Goal: Task Accomplishment & Management: Manage account settings

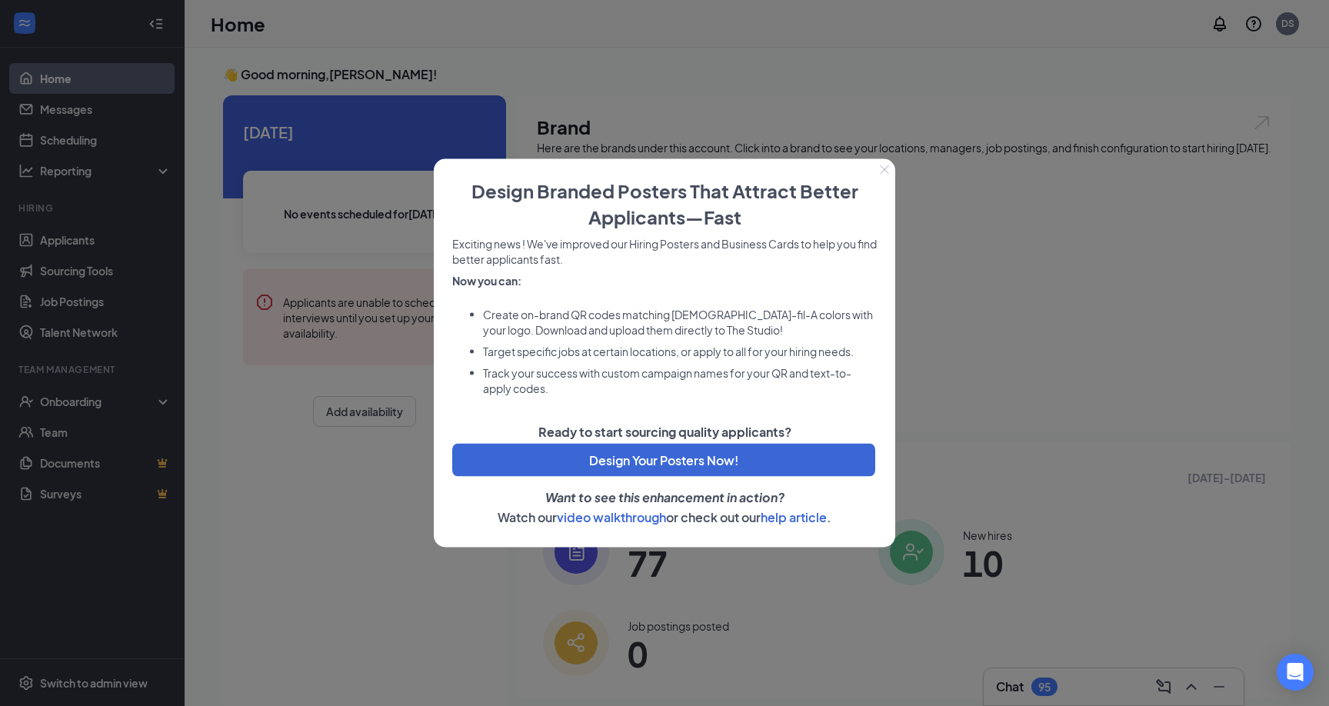
click at [886, 167] on icon "Close" at bounding box center [885, 169] width 8 height 8
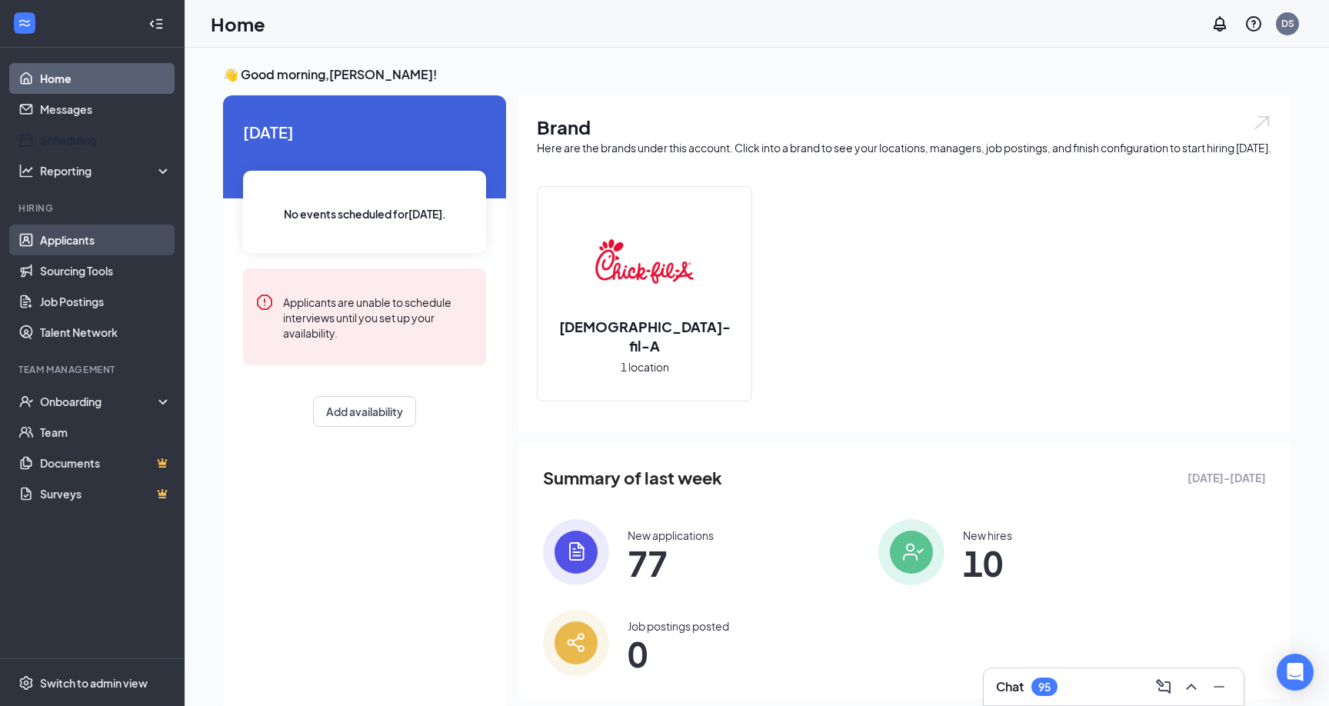
click at [84, 242] on link "Applicants" at bounding box center [106, 240] width 132 height 31
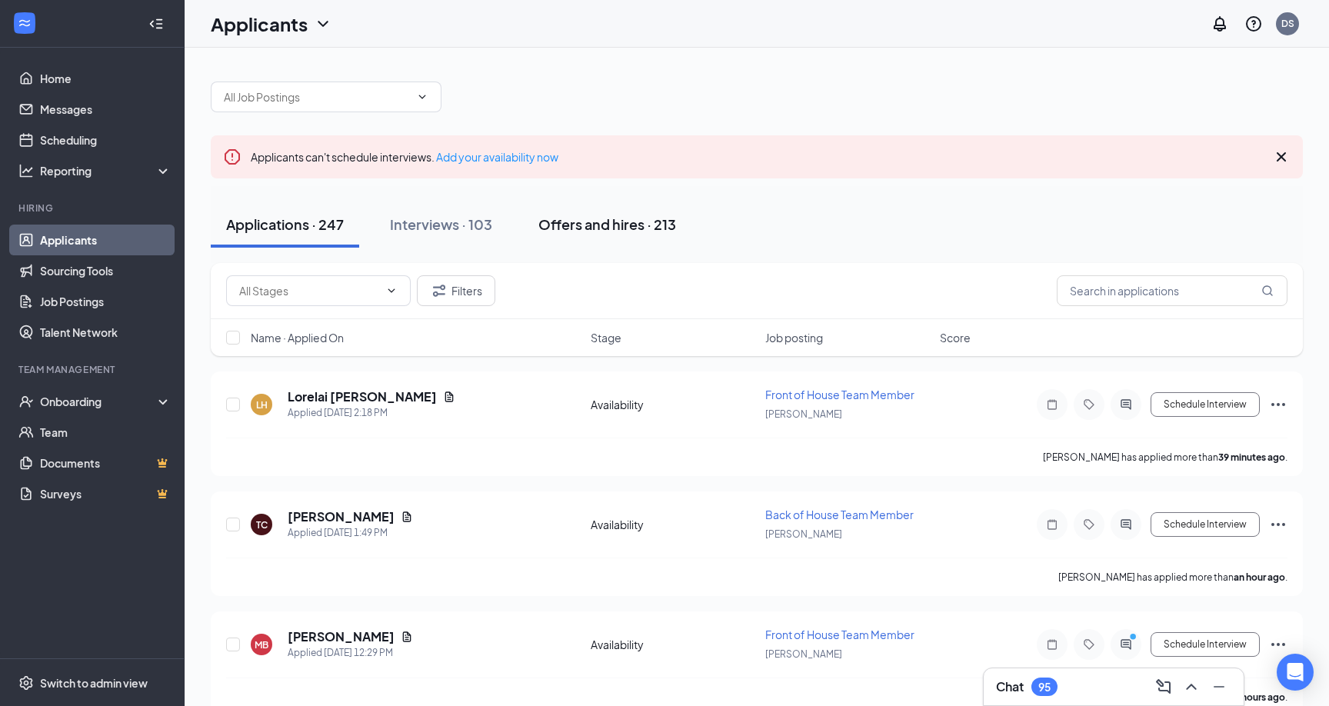
click at [561, 222] on div "Offers and hires · 213" at bounding box center [607, 224] width 138 height 19
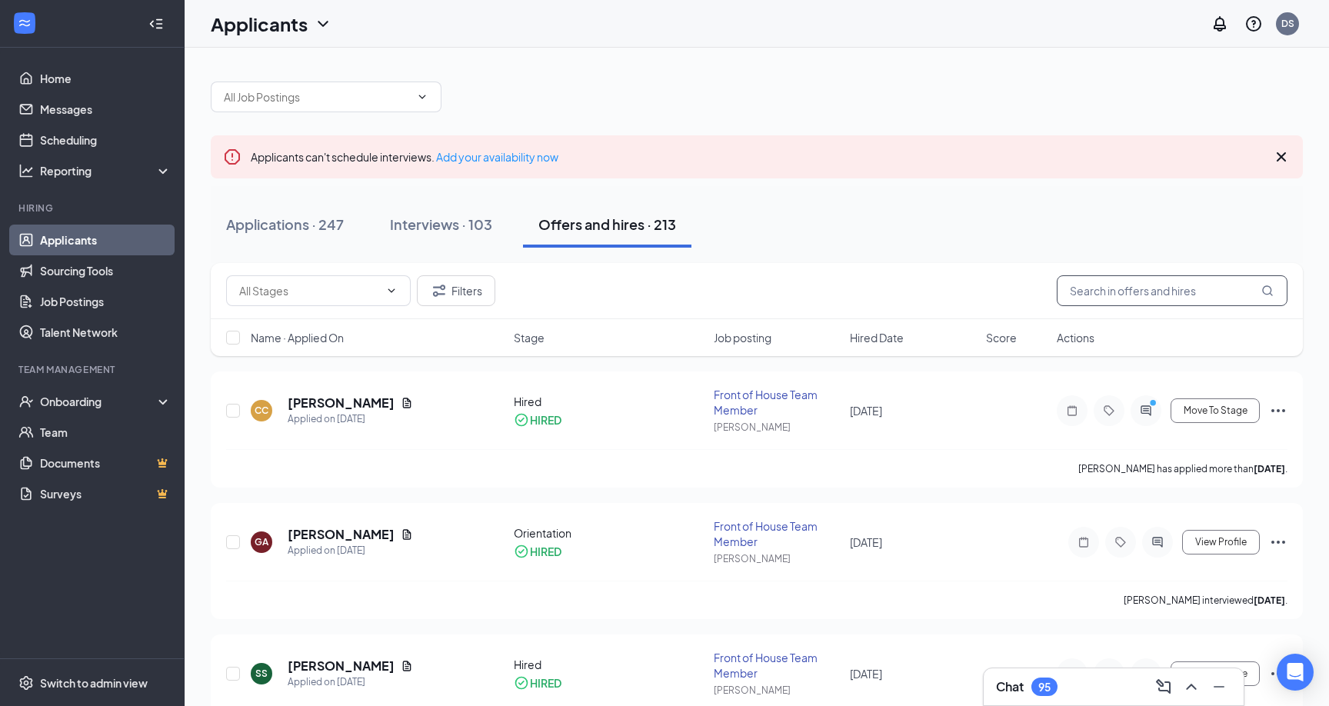
click at [1096, 301] on input "text" at bounding box center [1172, 290] width 231 height 31
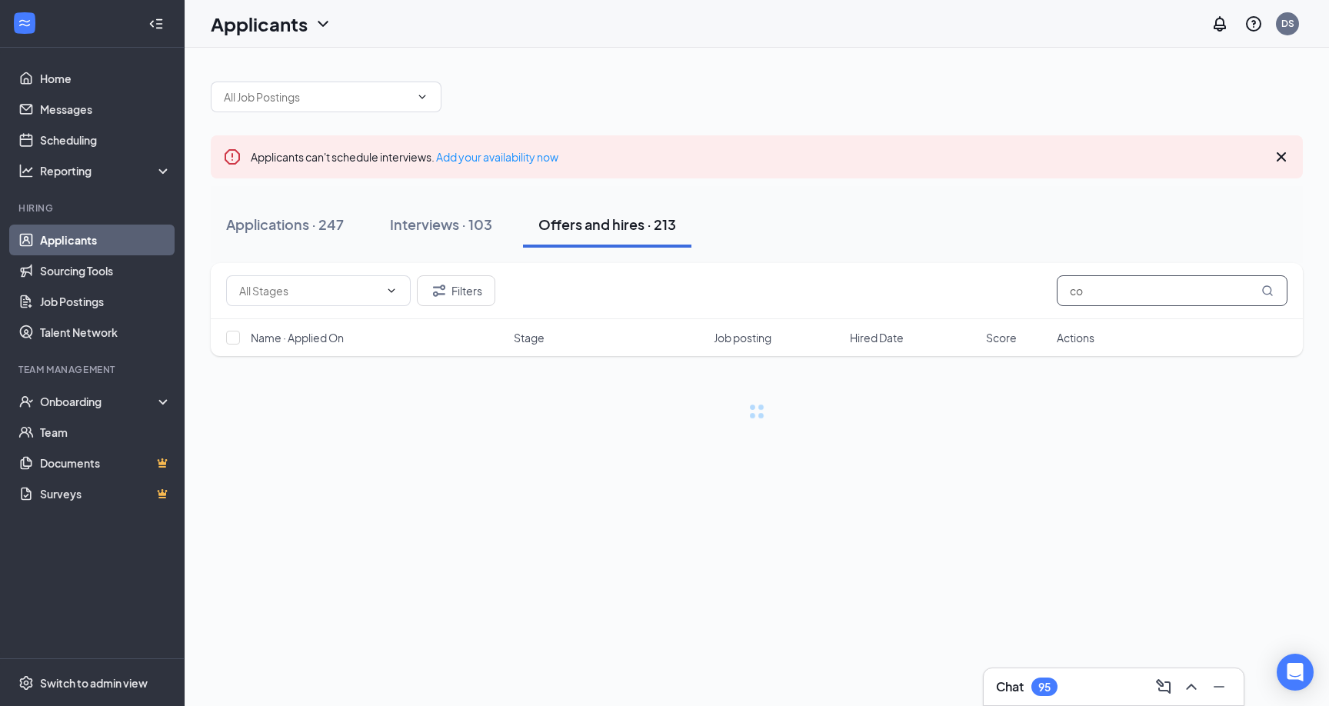
type input "c"
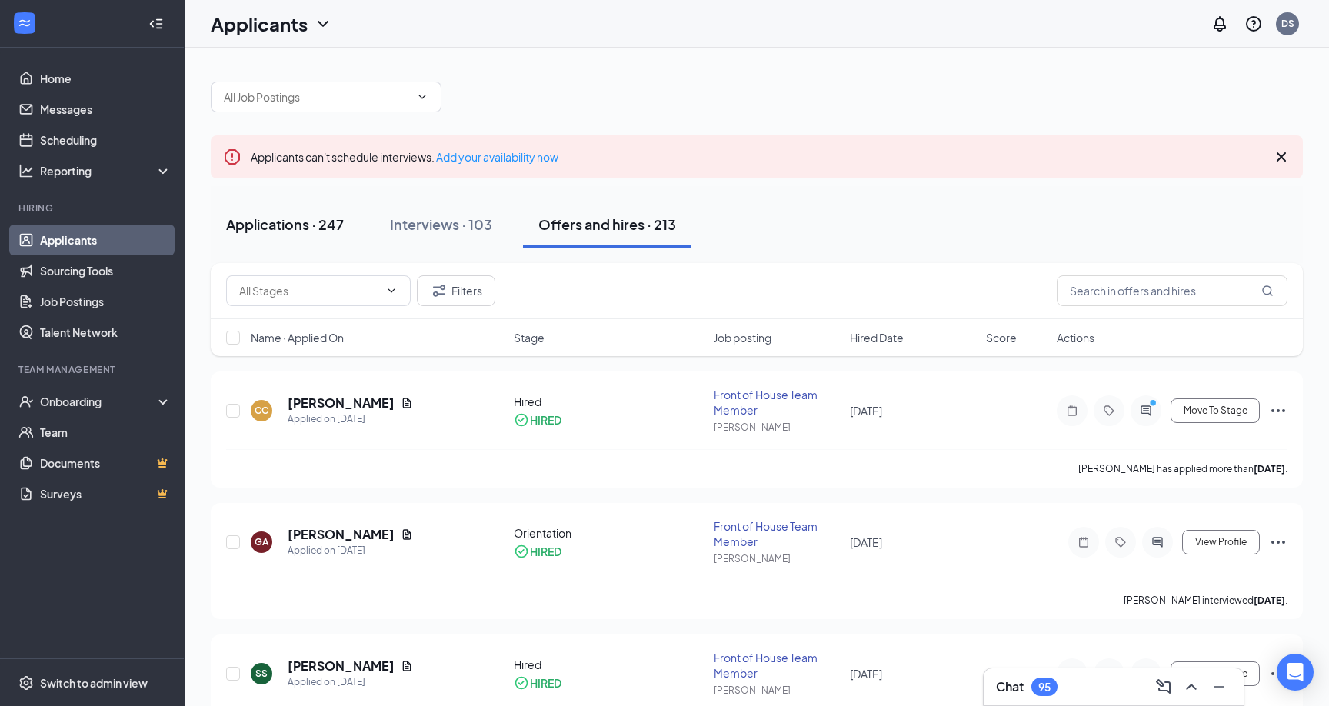
click at [278, 227] on div "Applications · 247" at bounding box center [285, 224] width 118 height 19
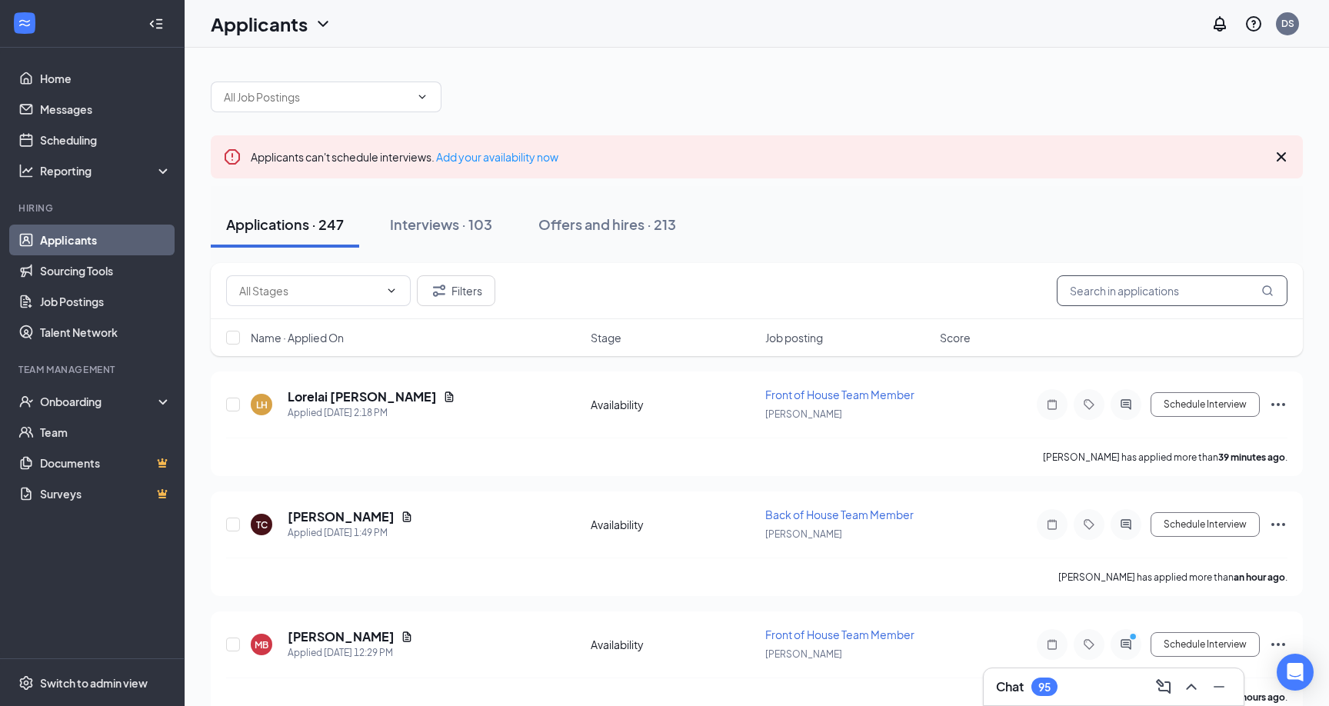
click at [1174, 295] on input "text" at bounding box center [1172, 290] width 231 height 31
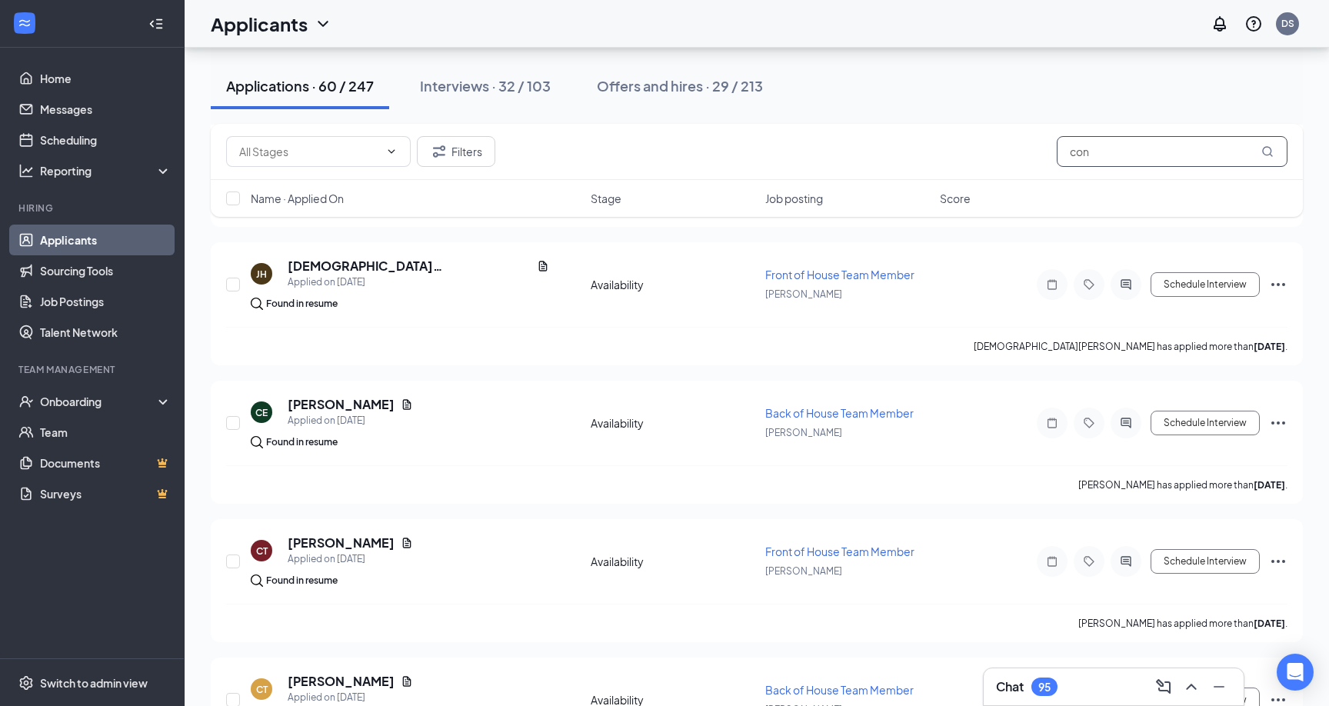
scroll to position [5564, 0]
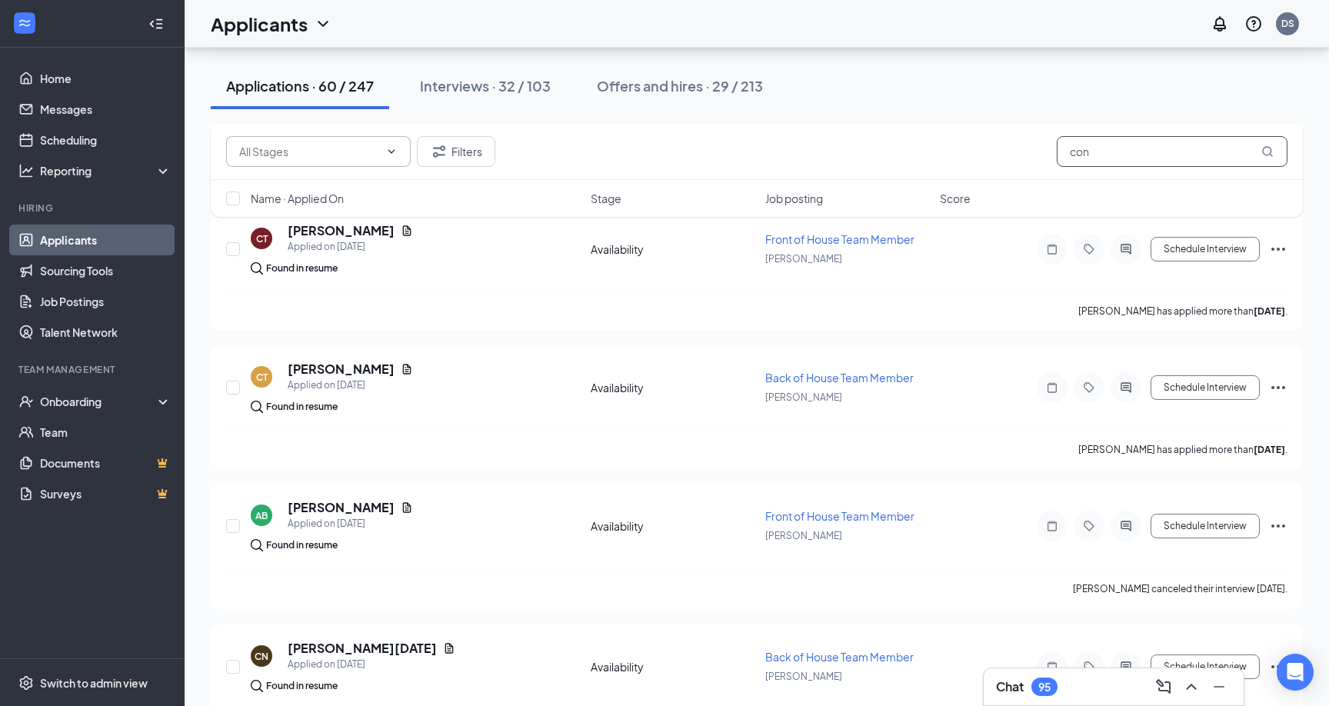
type input "con"
click at [290, 161] on span at bounding box center [318, 151] width 185 height 31
click at [508, 91] on div "Interviews · 32 / 103" at bounding box center [485, 85] width 131 height 19
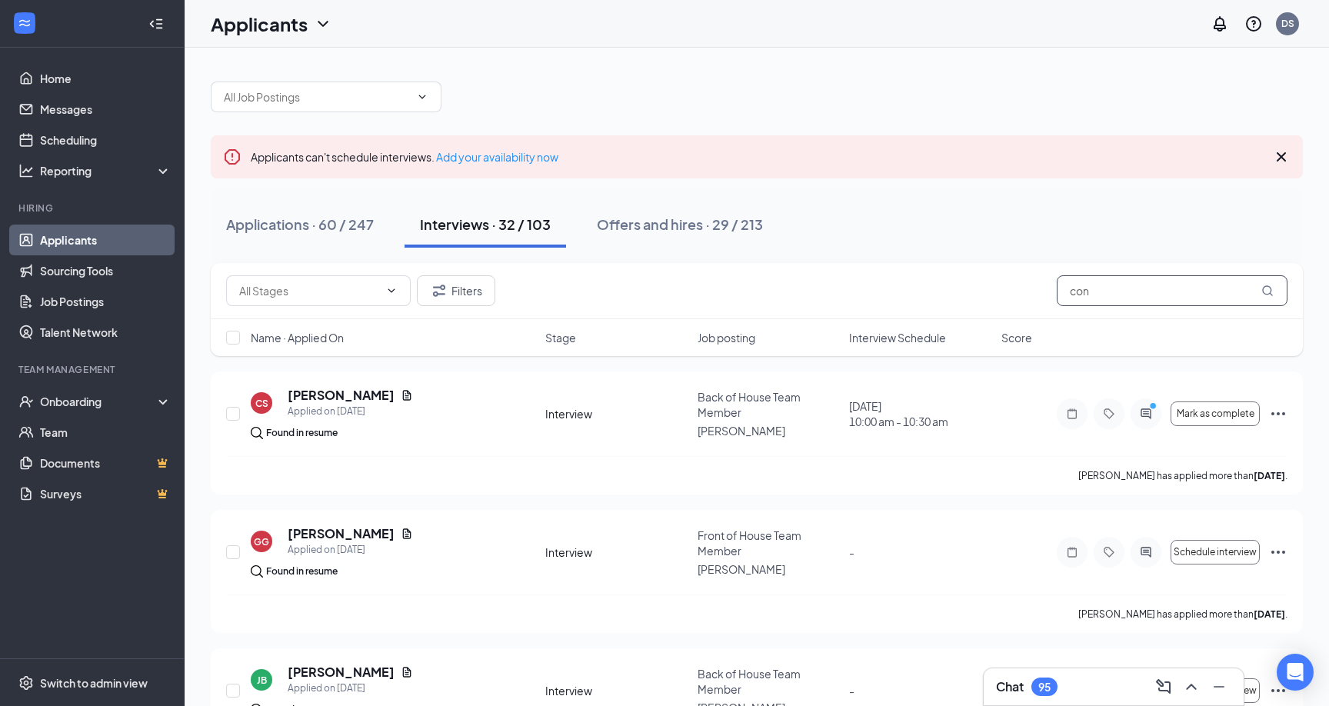
click at [1142, 298] on input "con" at bounding box center [1172, 290] width 231 height 31
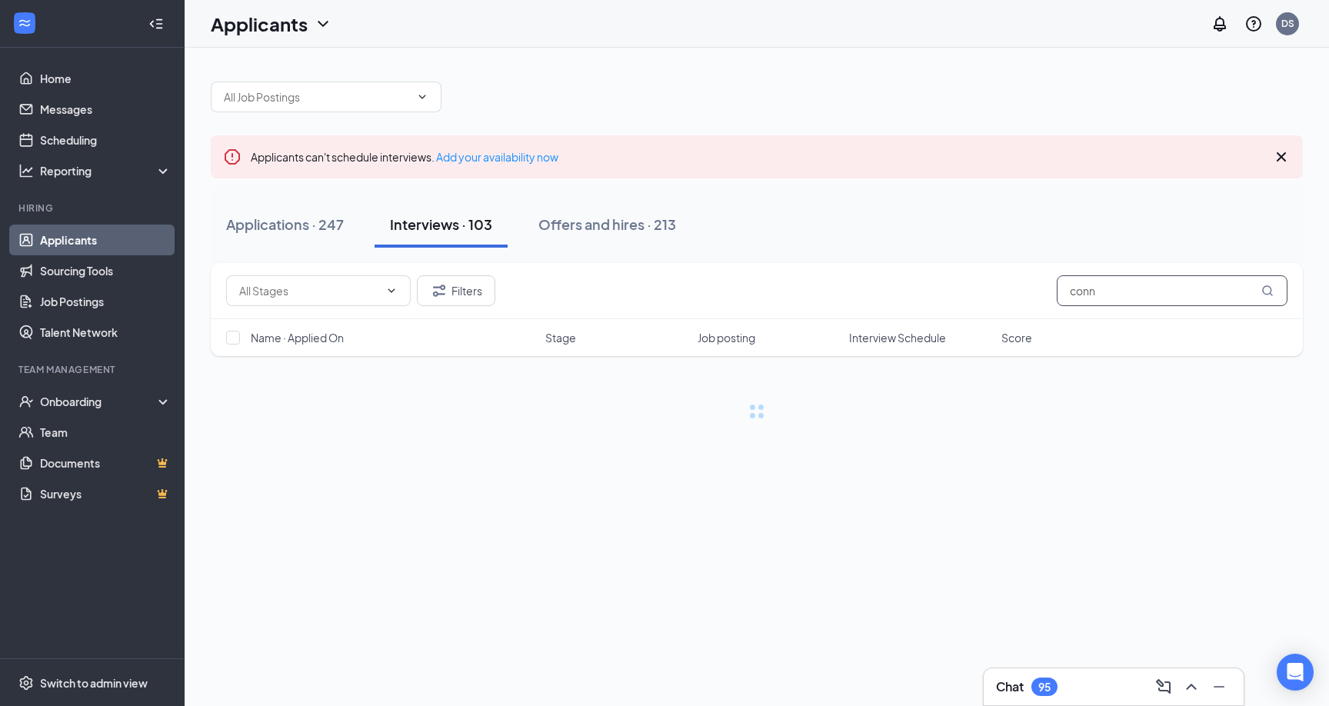
type input "con"
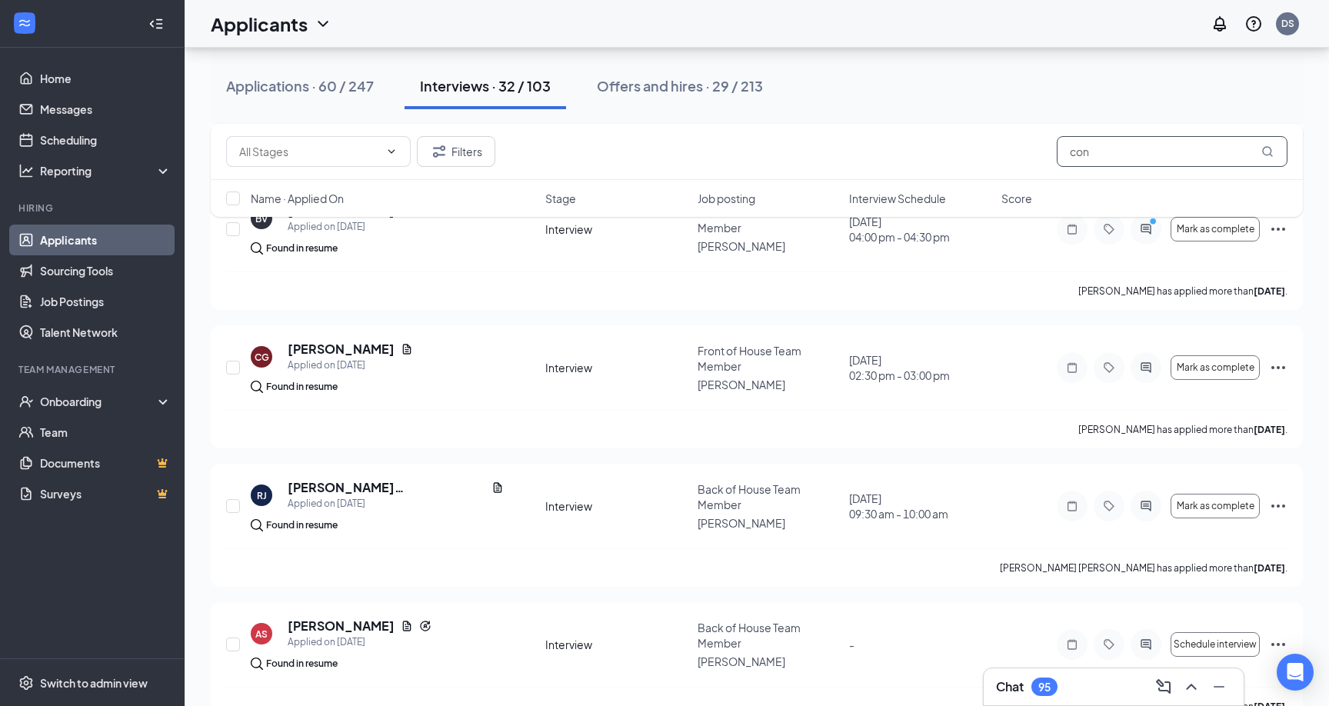
scroll to position [1027, 0]
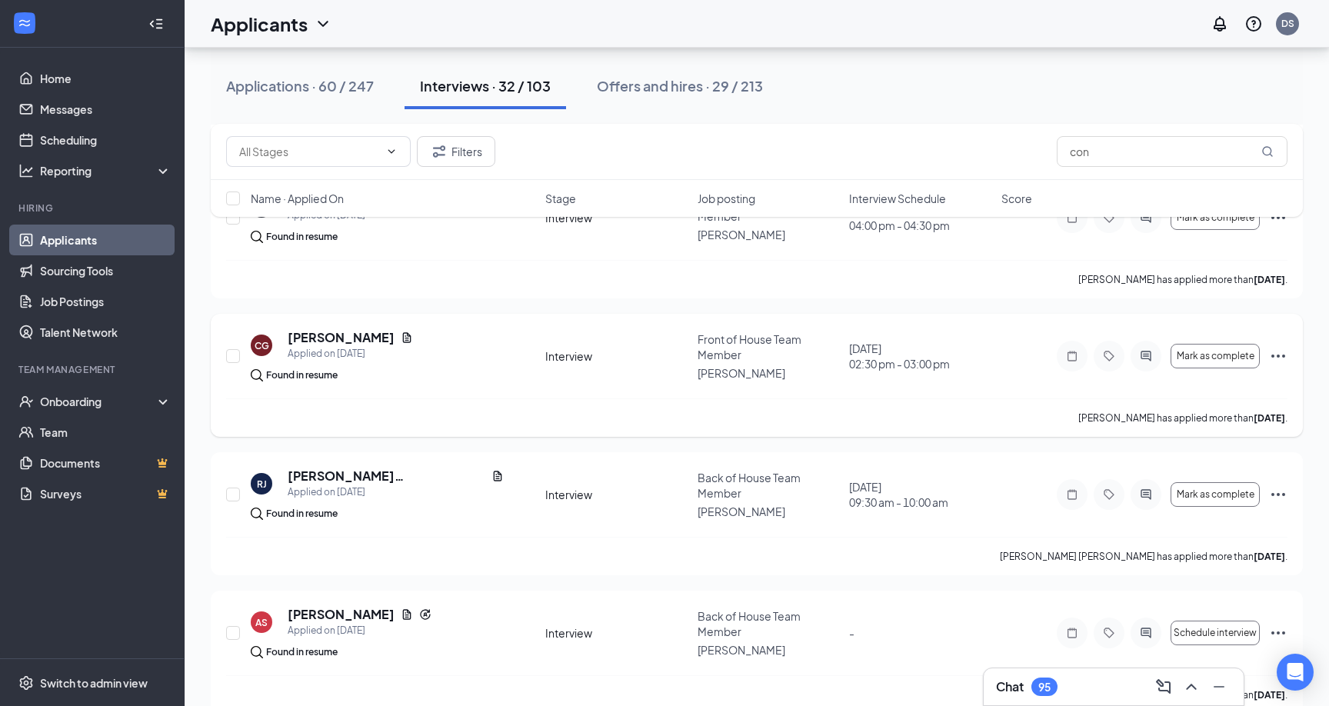
click at [723, 343] on span "Front of House Team Member" at bounding box center [750, 346] width 104 height 29
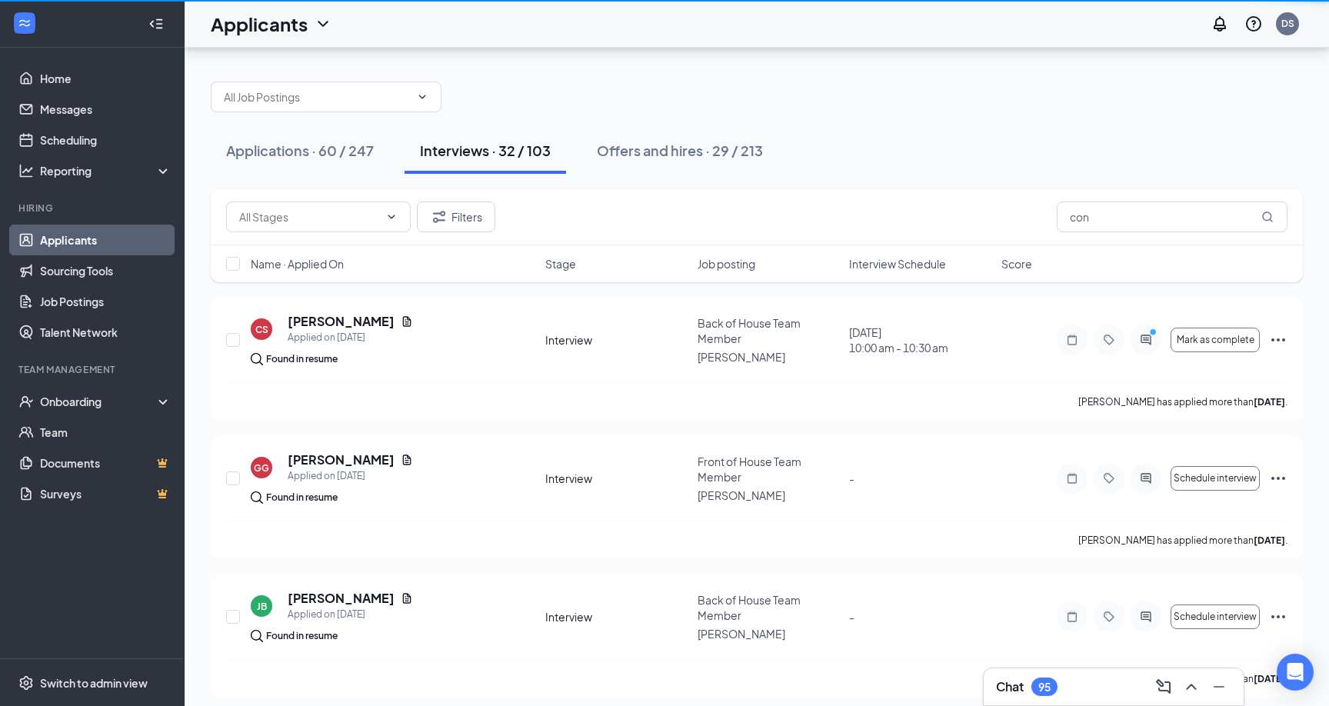
scroll to position [1027, 0]
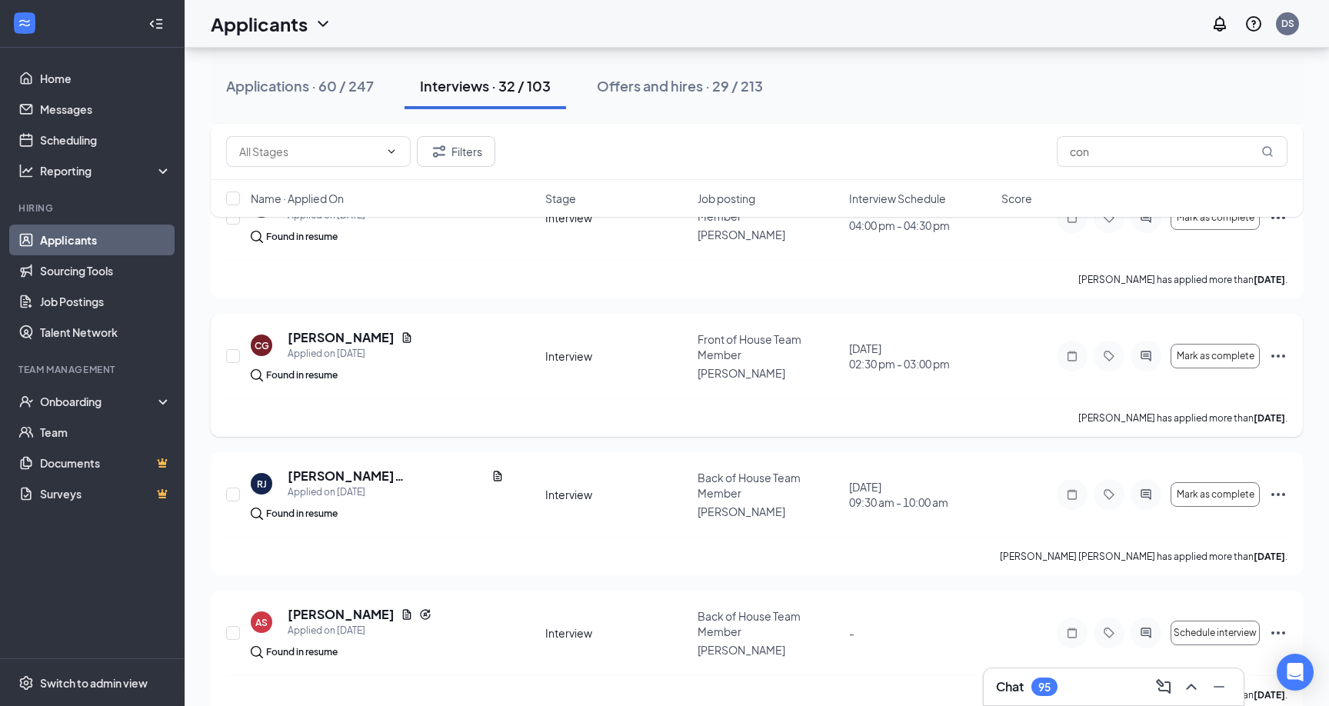
click at [1277, 355] on icon "Ellipses" at bounding box center [1279, 356] width 14 height 3
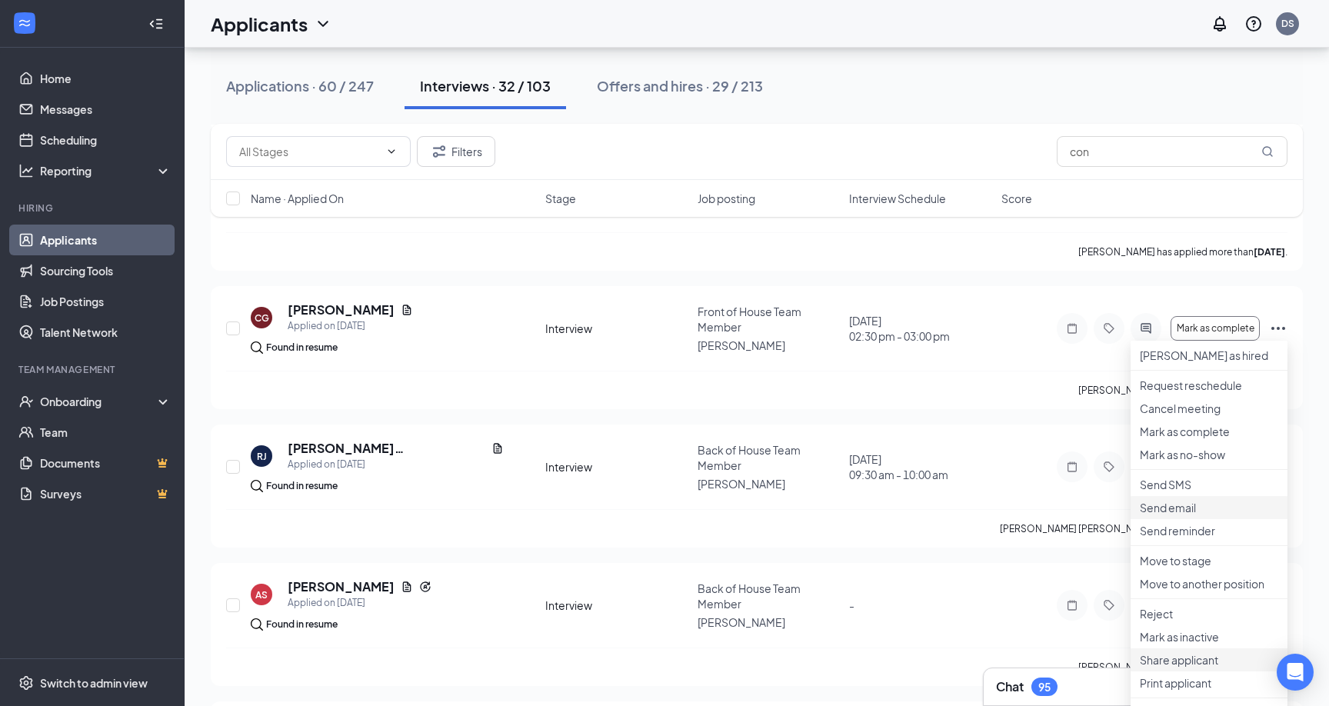
scroll to position [1057, 0]
drag, startPoint x: 1273, startPoint y: 331, endPoint x: 1277, endPoint y: 322, distance: 10.0
click at [1273, 331] on icon "Ellipses" at bounding box center [1278, 326] width 18 height 18
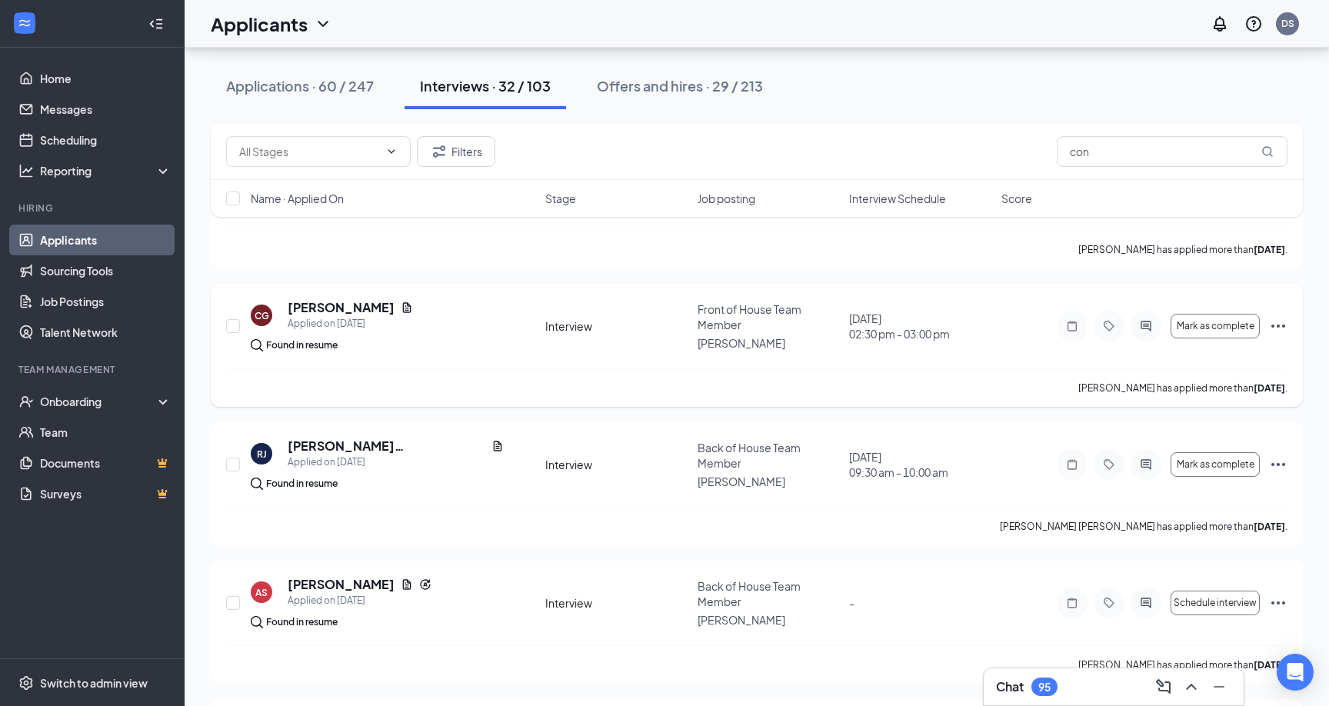
click at [1281, 338] on div "Mark as complete" at bounding box center [1172, 326] width 231 height 31
click at [1280, 331] on icon "Ellipses" at bounding box center [1278, 326] width 18 height 18
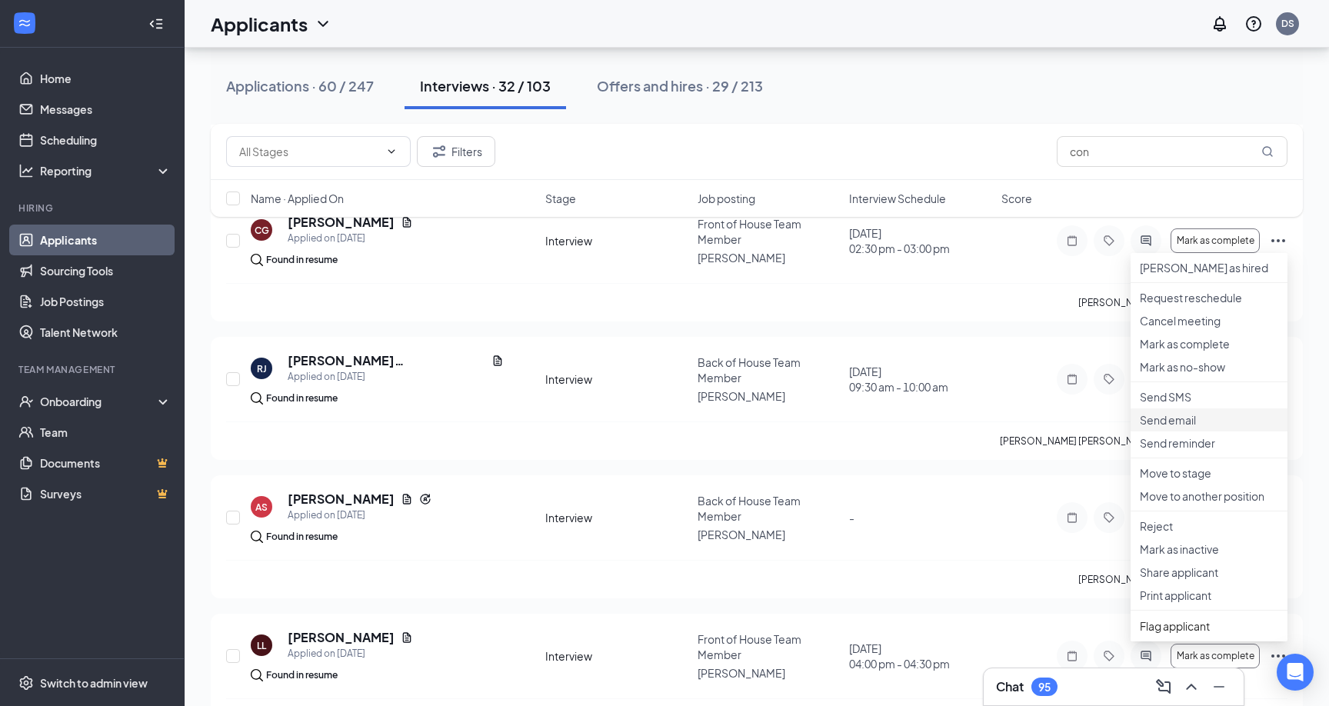
scroll to position [1135, 0]
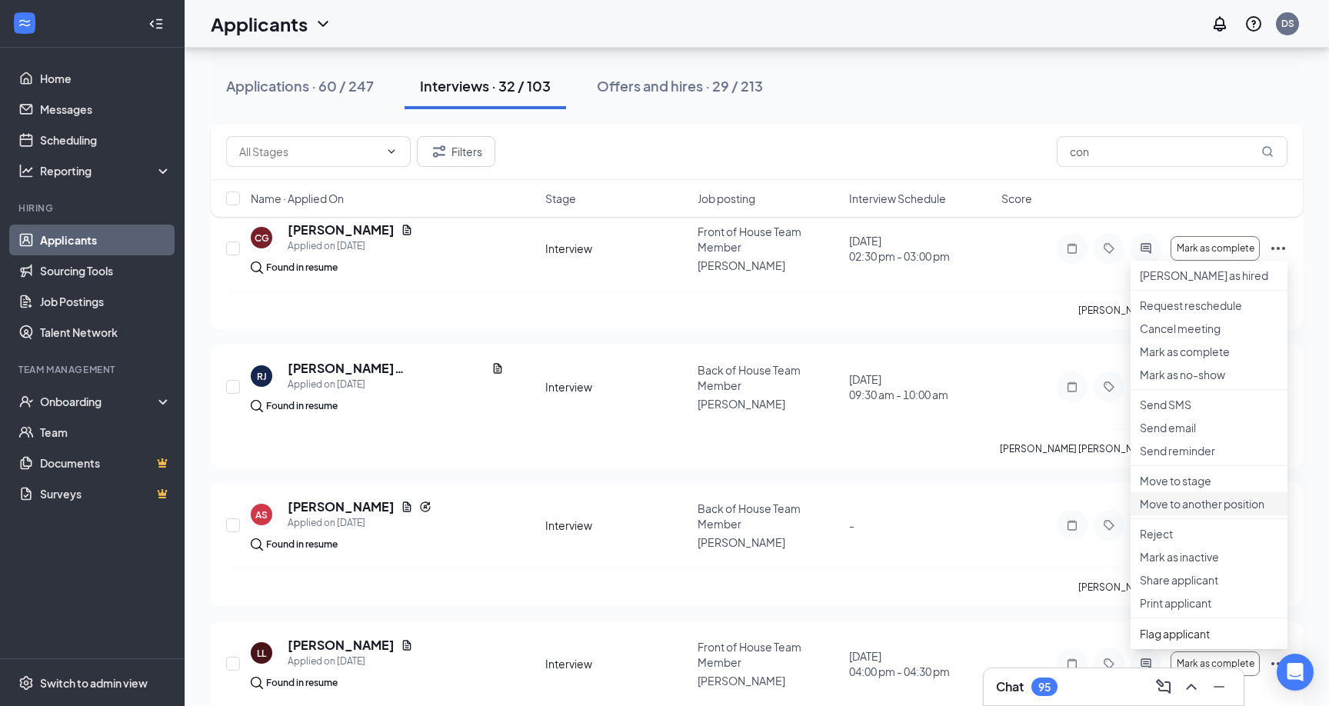
click at [1232, 512] on p "Move to another position" at bounding box center [1209, 503] width 138 height 15
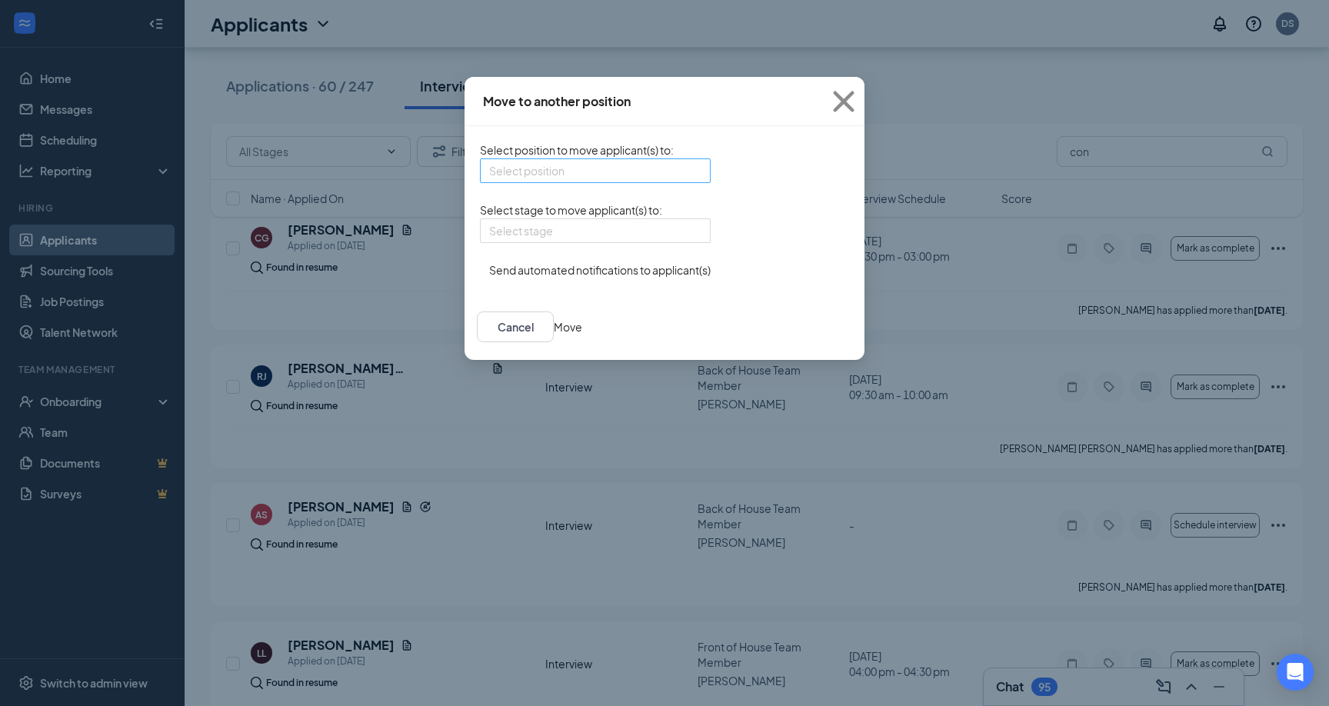
click at [489, 181] on input "search" at bounding box center [590, 170] width 202 height 23
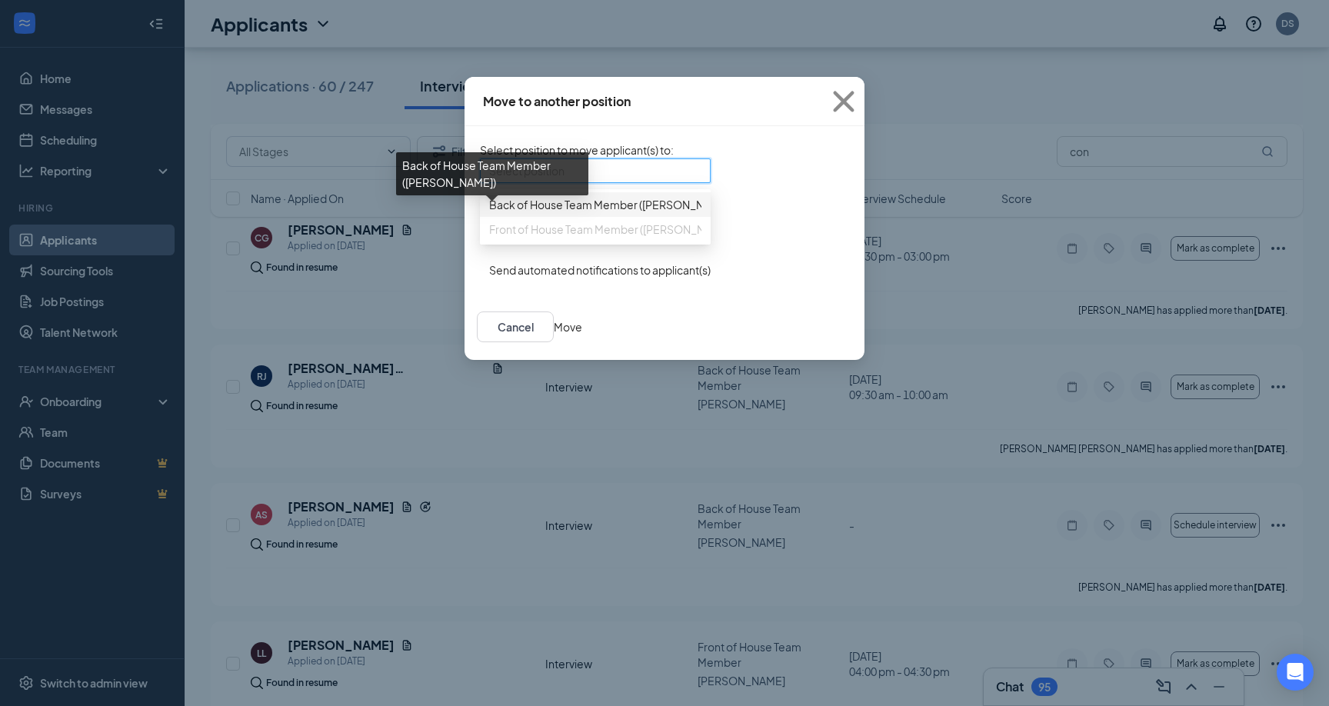
click at [489, 211] on span "Back of House Team Member ([PERSON_NAME])" at bounding box center [611, 204] width 244 height 17
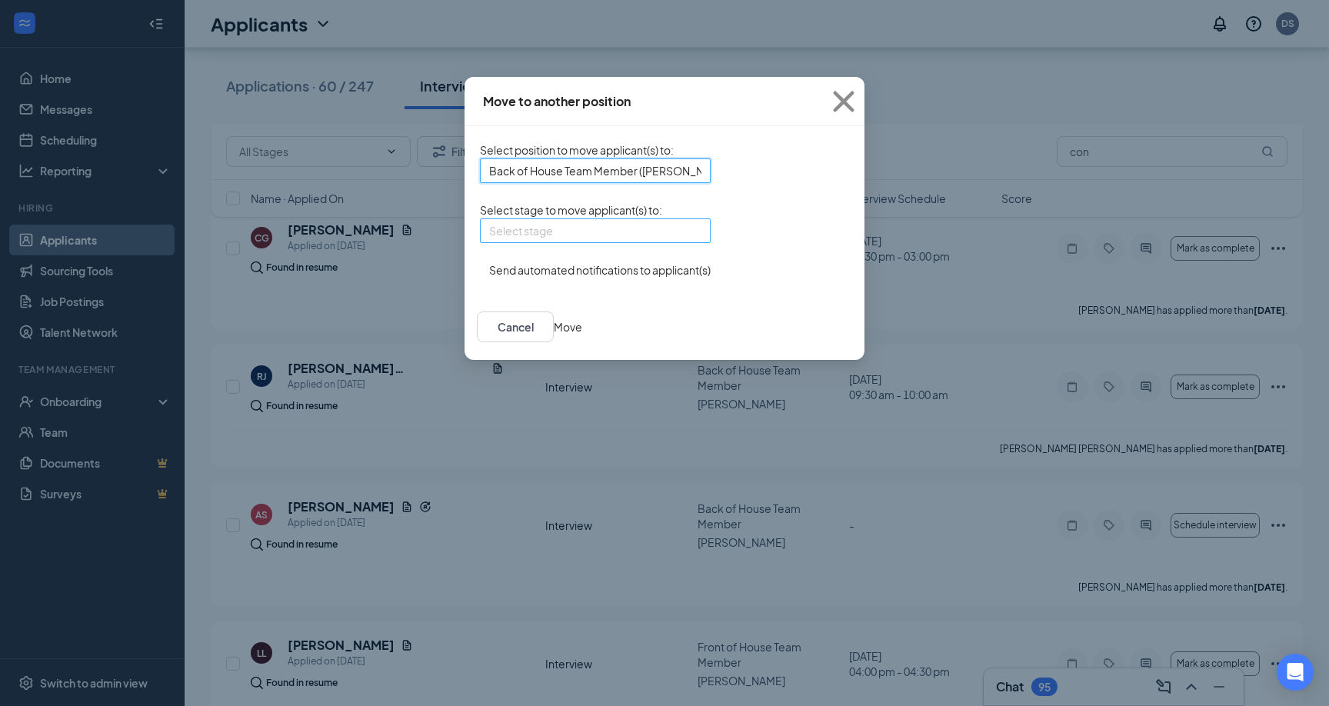
click at [508, 242] on input "search" at bounding box center [590, 230] width 202 height 23
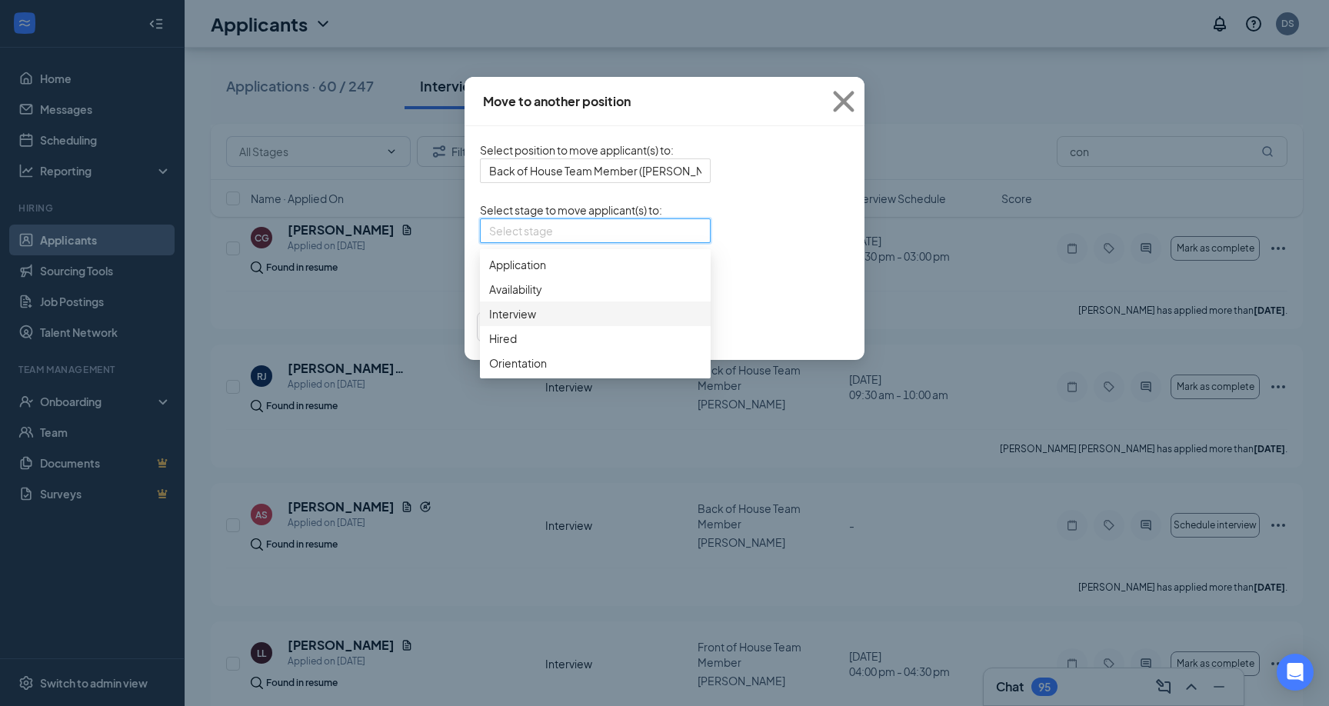
click at [489, 322] on span "Interview" at bounding box center [595, 313] width 212 height 17
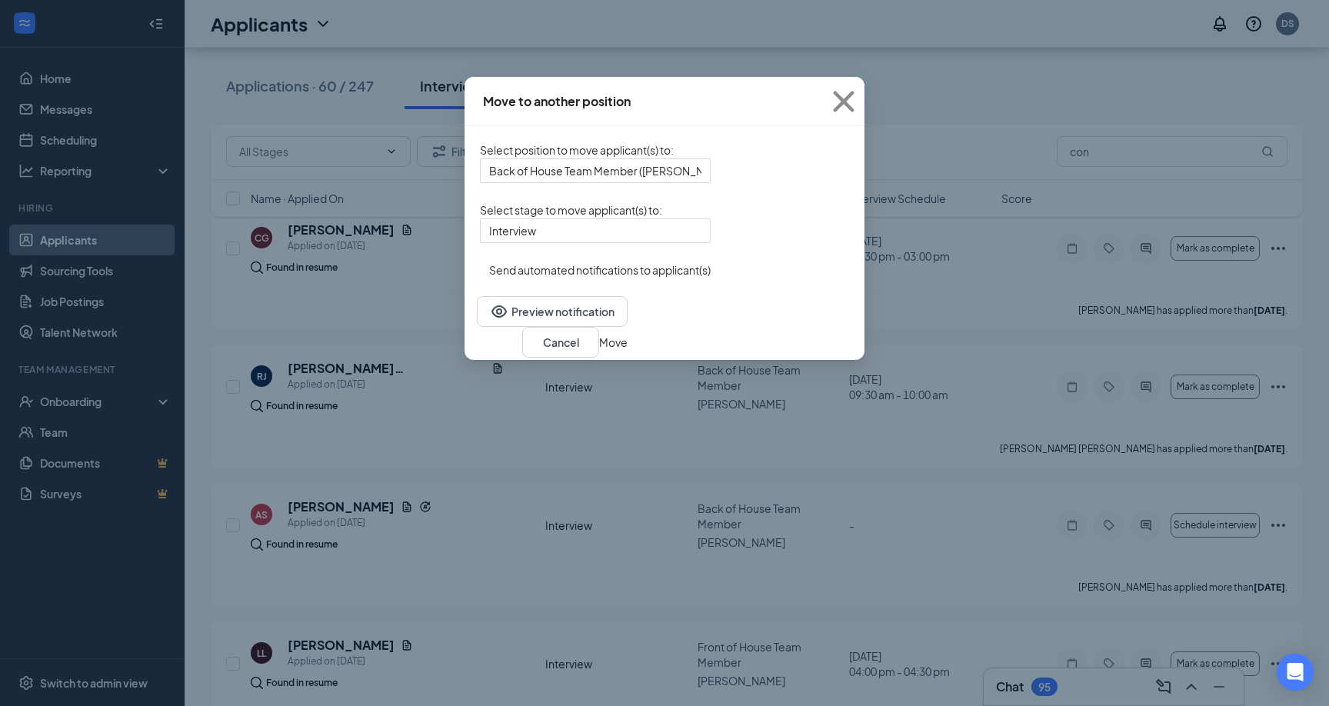
click at [660, 243] on div "Interview 4053758 3668395 3668397 Application Availability Interview Hired Orie…" at bounding box center [595, 230] width 231 height 25
click at [548, 251] on span "Interview" at bounding box center [588, 240] width 198 height 42
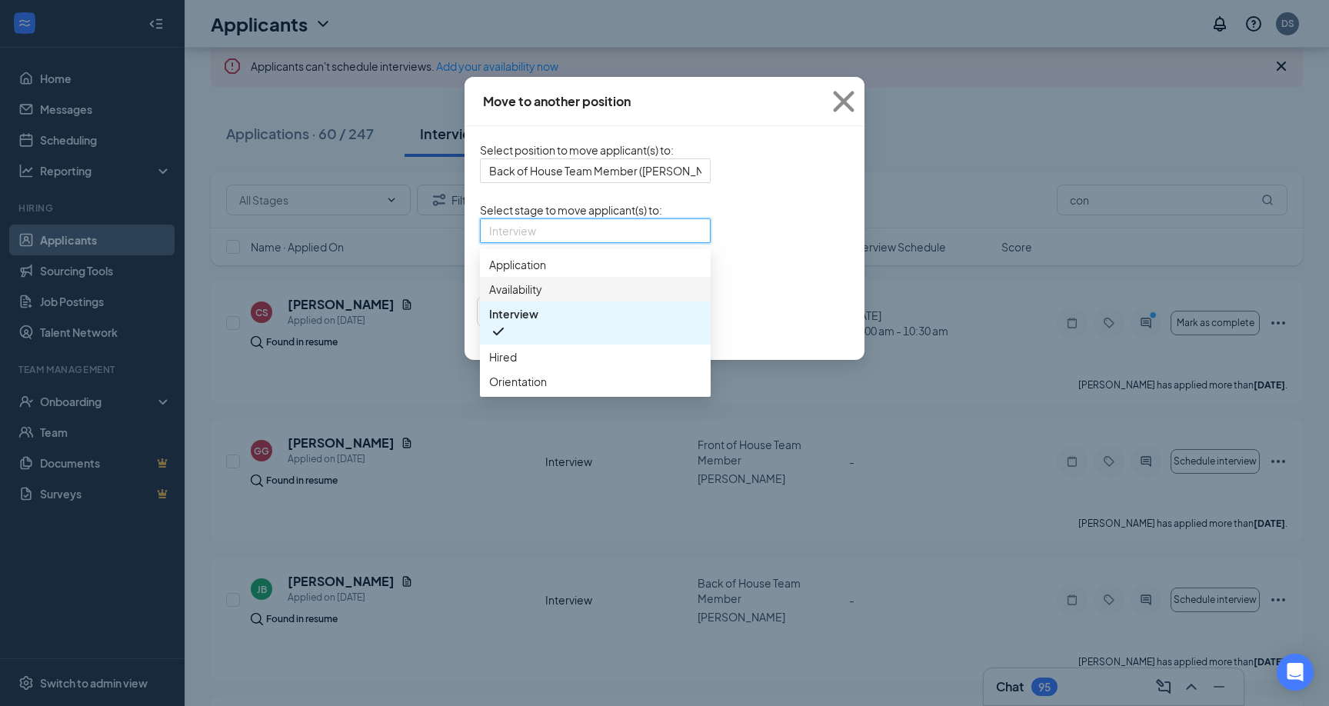
scroll to position [89, 0]
click at [512, 341] on span "Interview" at bounding box center [595, 322] width 212 height 35
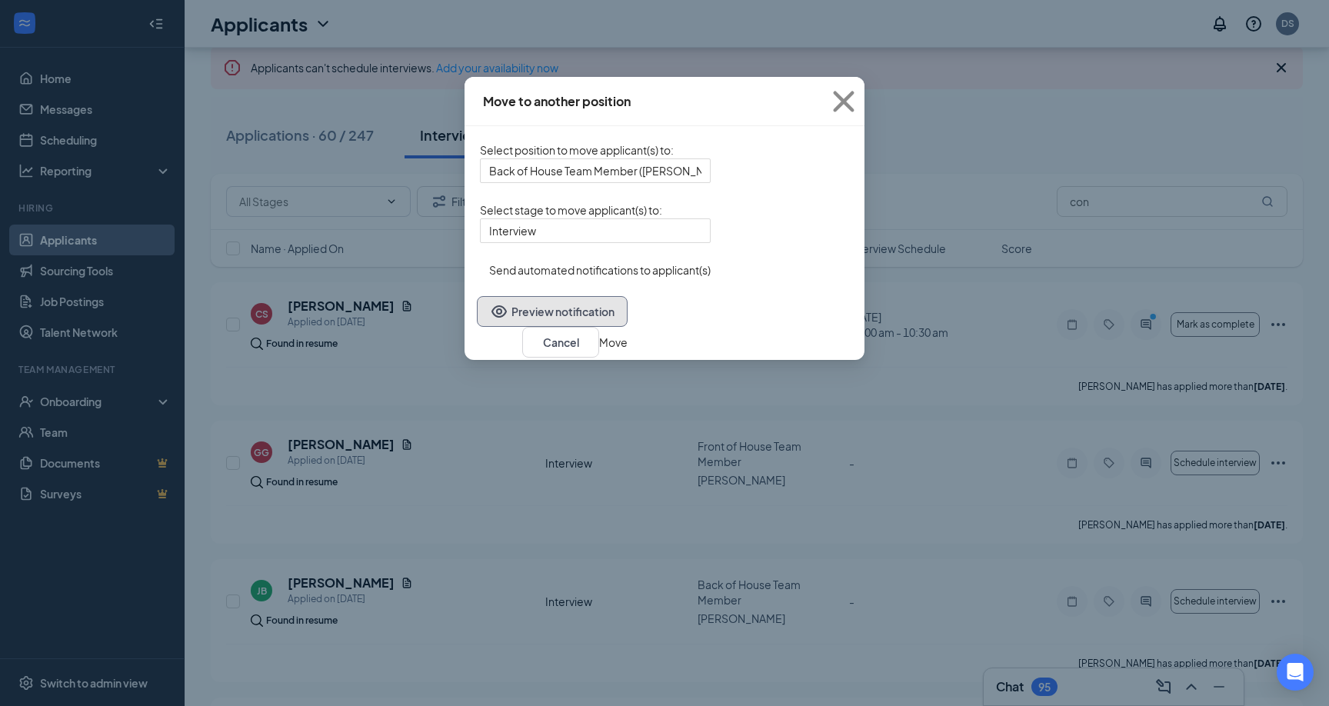
click at [512, 327] on button "Preview notification" at bounding box center [552, 311] width 151 height 31
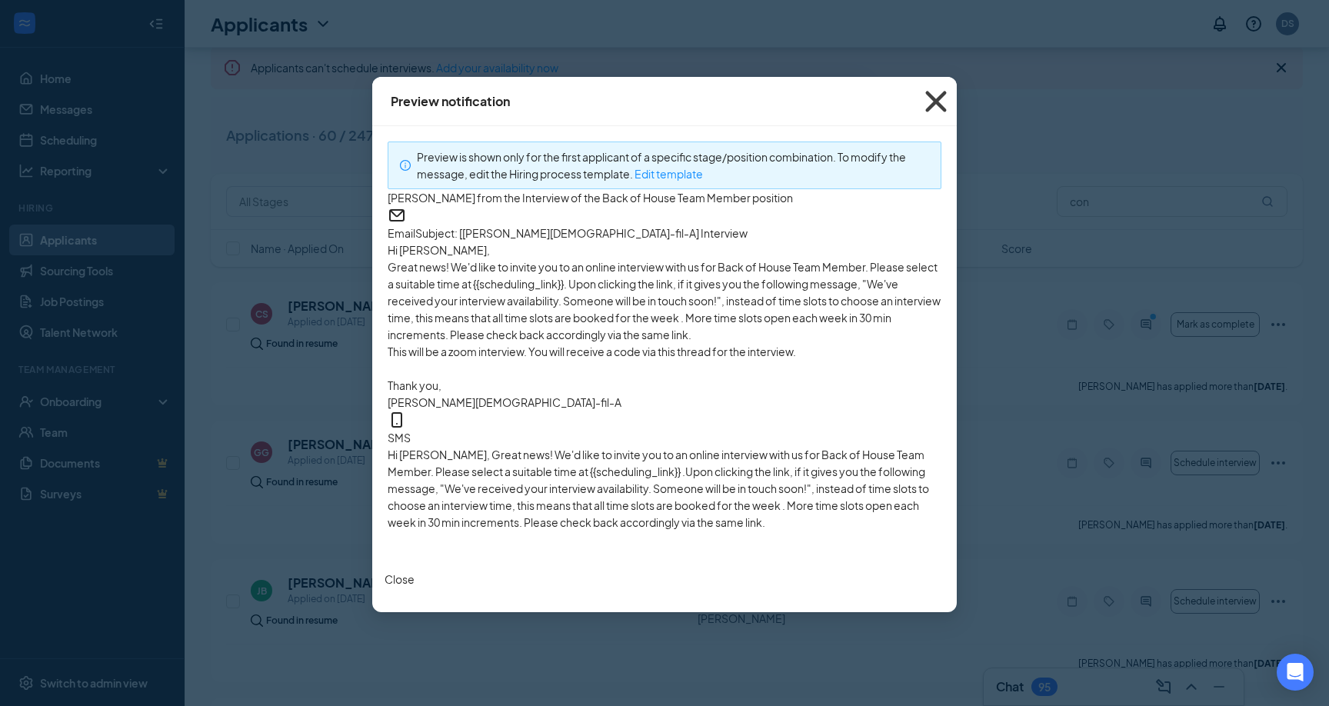
click at [935, 98] on icon "Cross" at bounding box center [936, 102] width 42 height 42
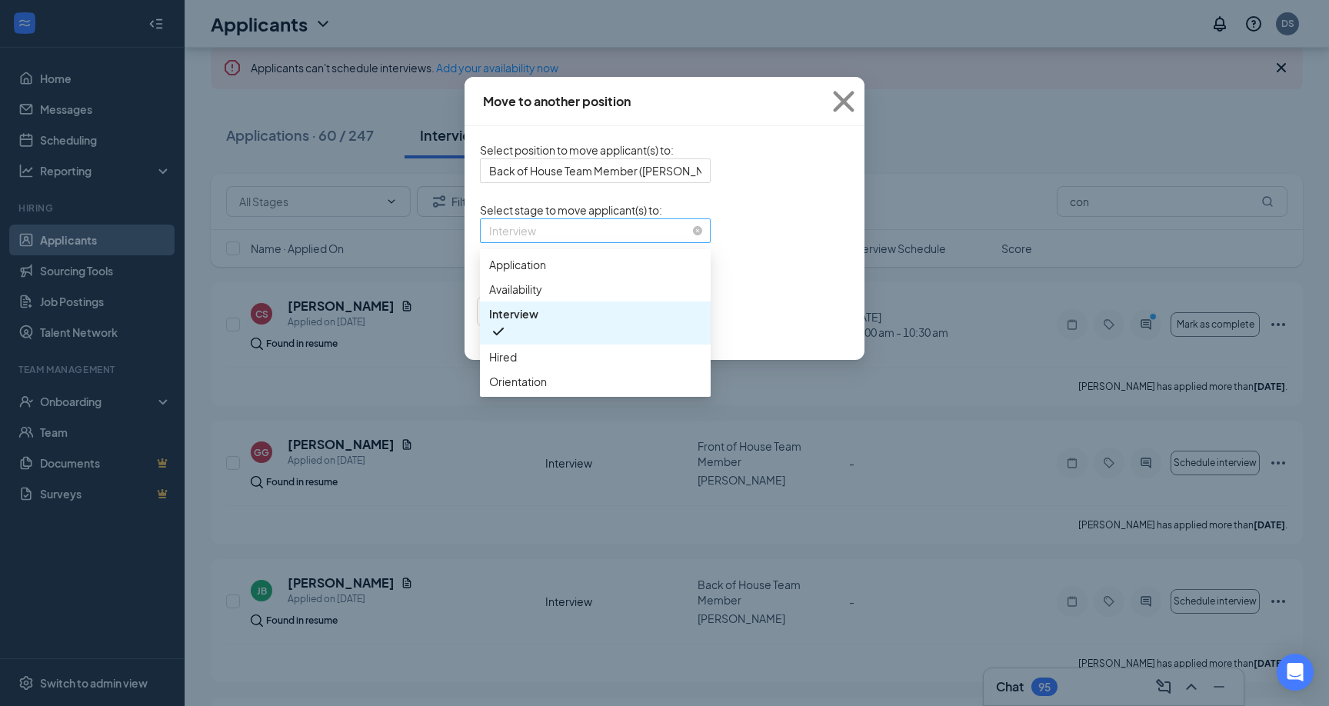
click at [578, 250] on span "Interview" at bounding box center [588, 240] width 198 height 42
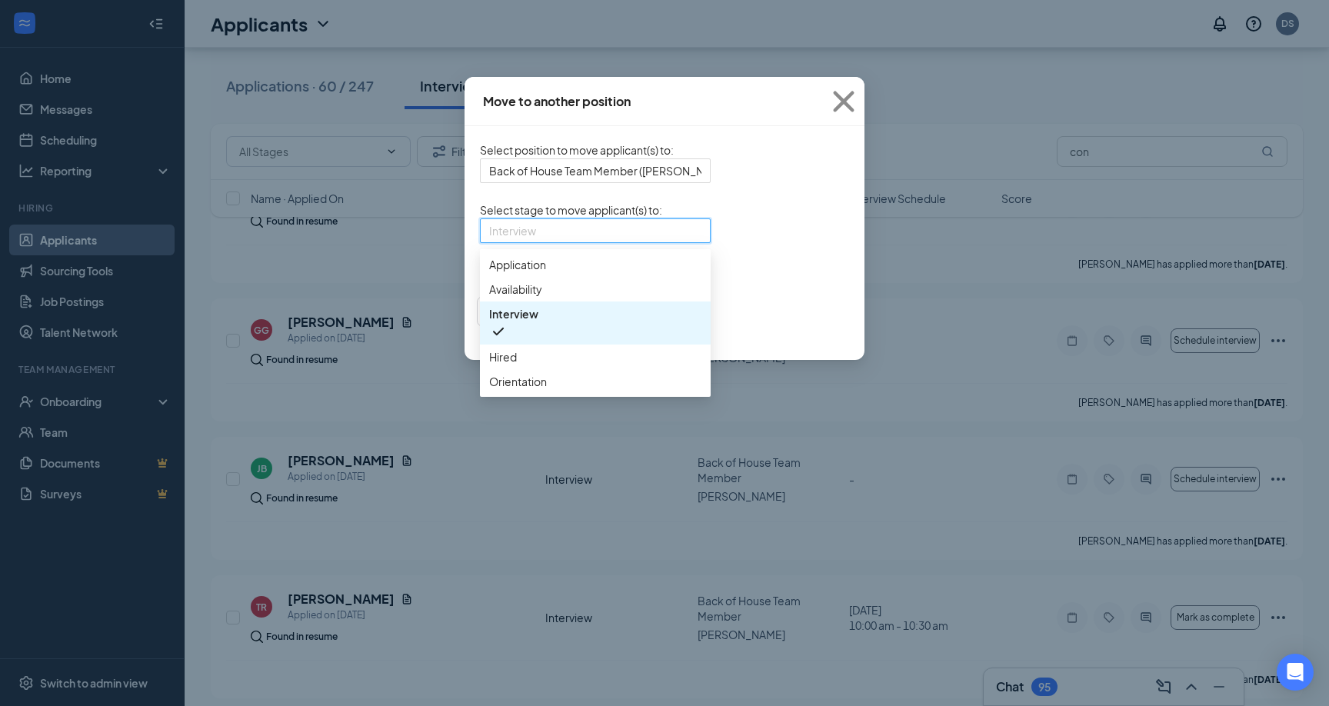
scroll to position [207, 0]
click at [519, 341] on span "Interview" at bounding box center [595, 322] width 212 height 35
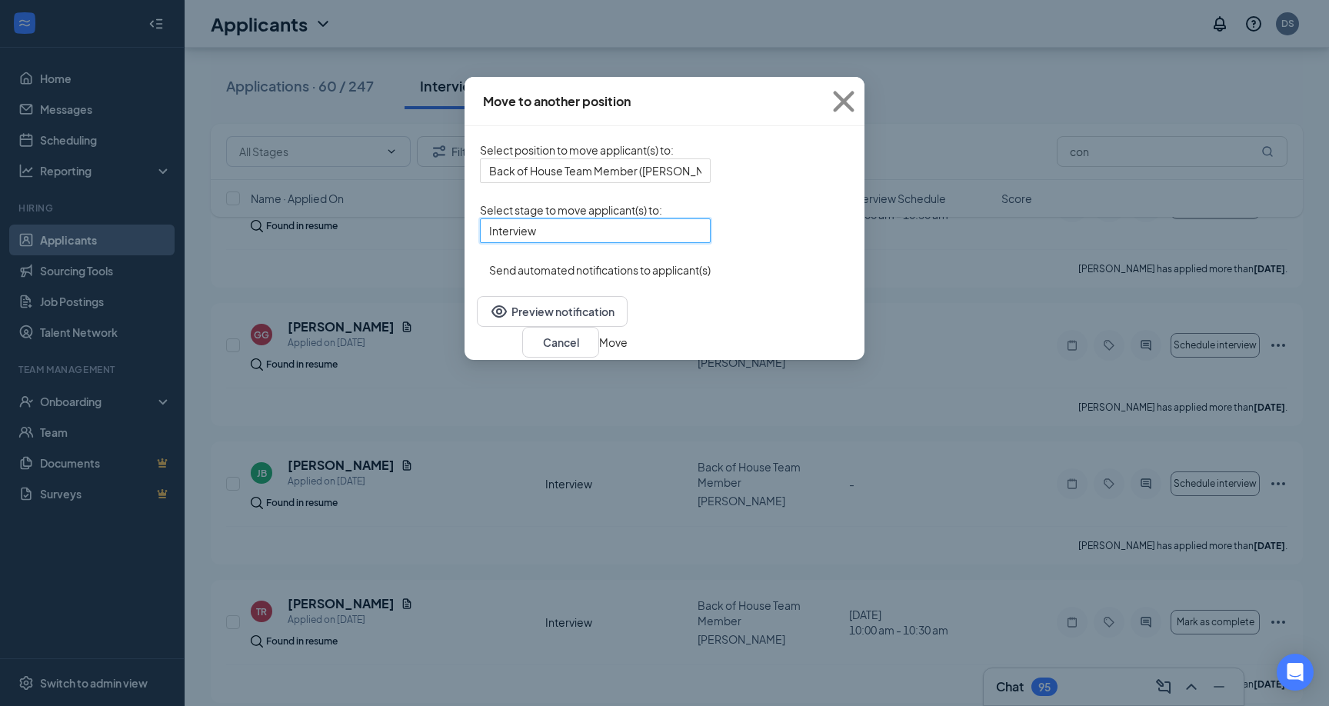
click at [557, 265] on form "Select position to move applicant(s) to : Back of House Team Member ([PERSON_NA…" at bounding box center [595, 210] width 231 height 137
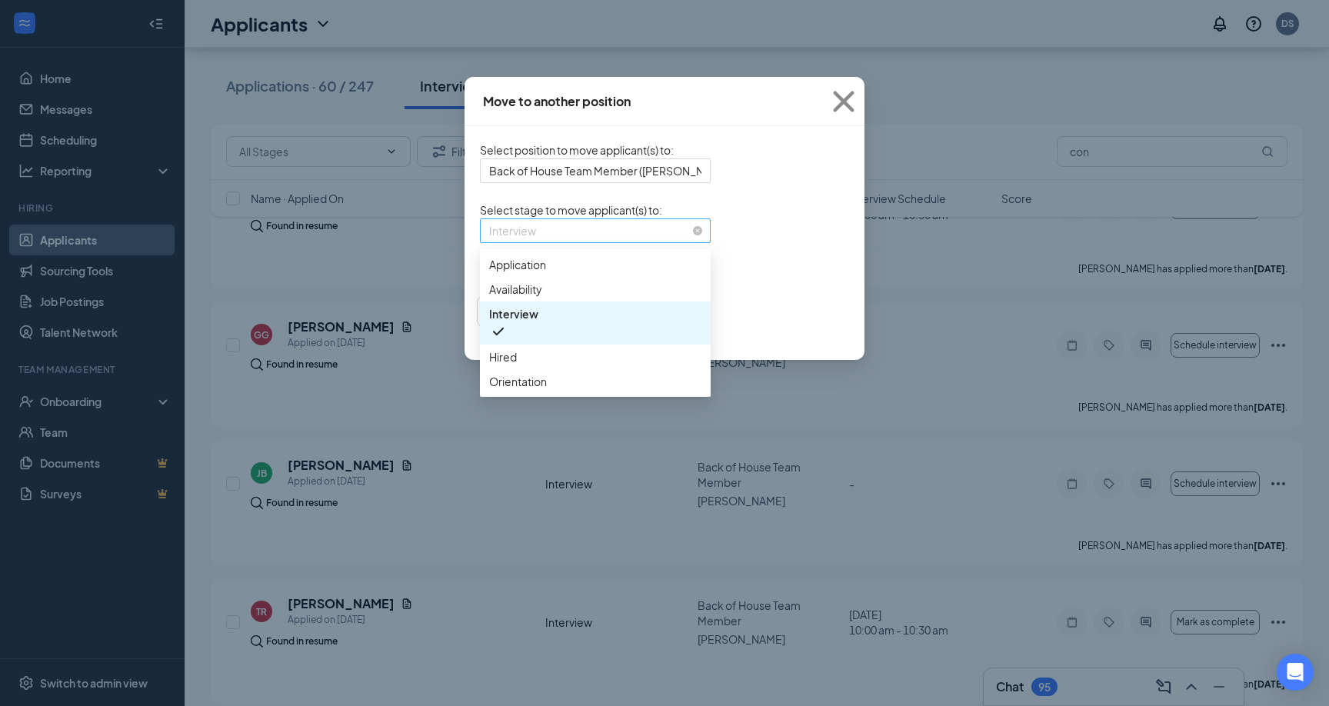
click at [582, 261] on span "Interview" at bounding box center [588, 240] width 198 height 42
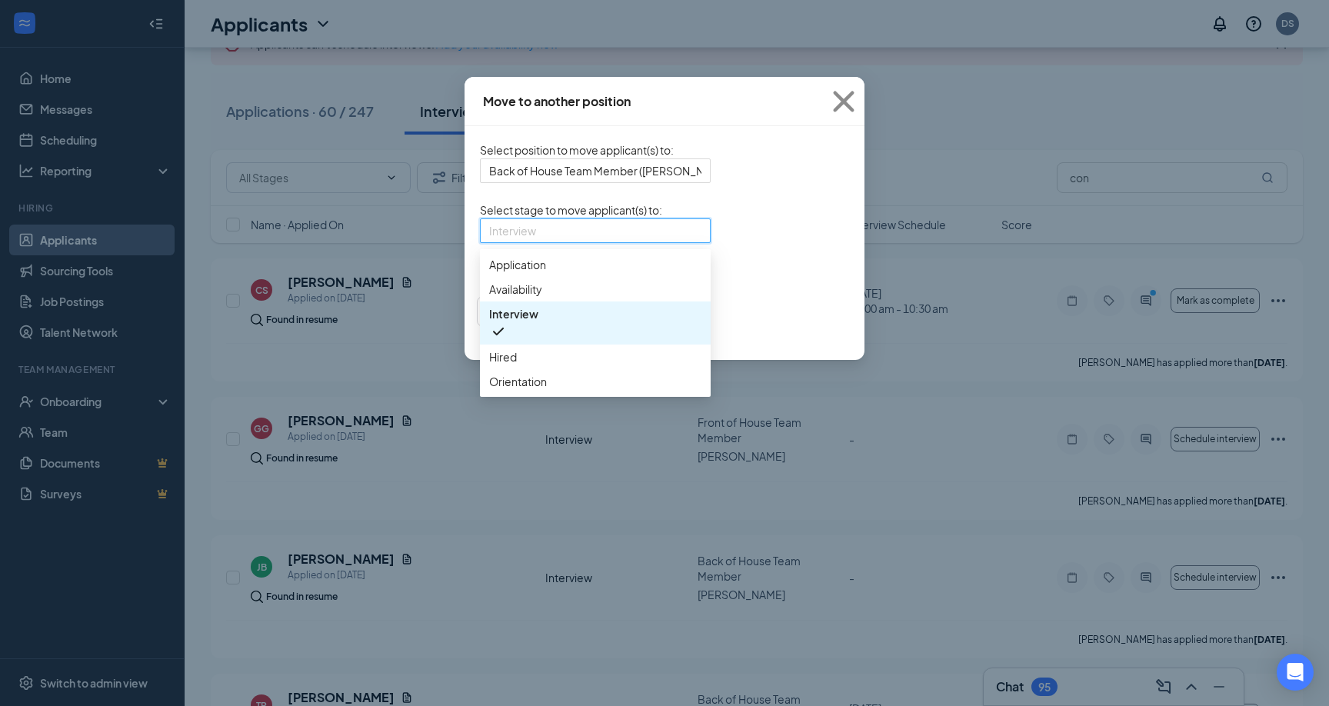
scroll to position [0, 0]
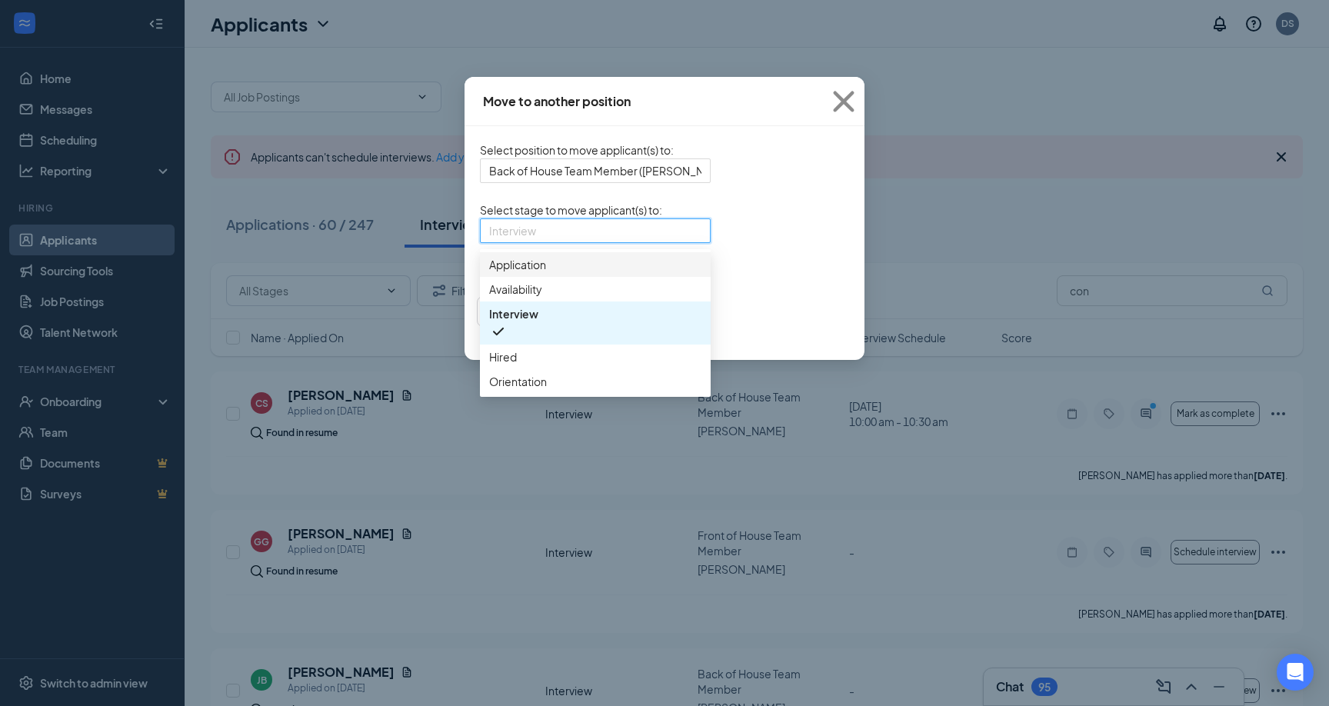
click at [502, 273] on span "Application" at bounding box center [595, 264] width 212 height 17
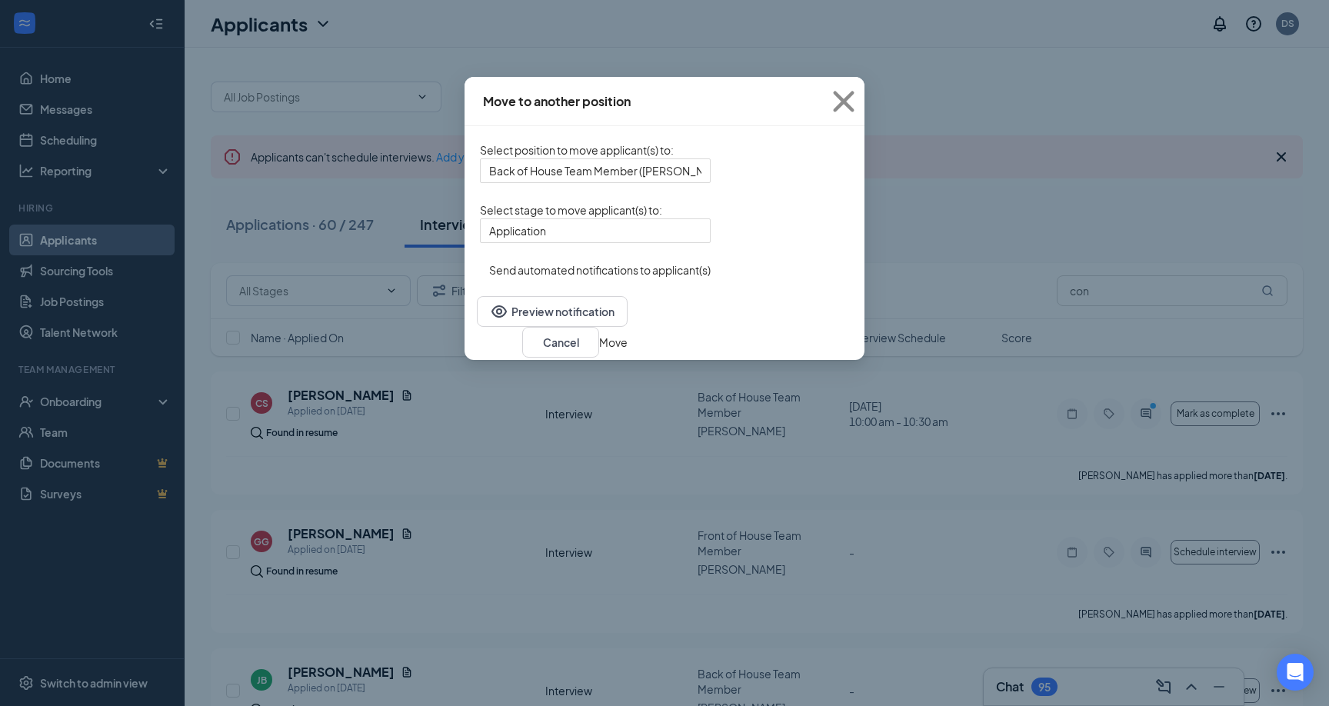
click at [687, 243] on div "Application 3668390 4053758 Application Availability Interview Hired Orientation" at bounding box center [595, 230] width 231 height 25
click at [628, 351] on button "Move" at bounding box center [613, 342] width 28 height 17
